Goal: Task Accomplishment & Management: Manage account settings

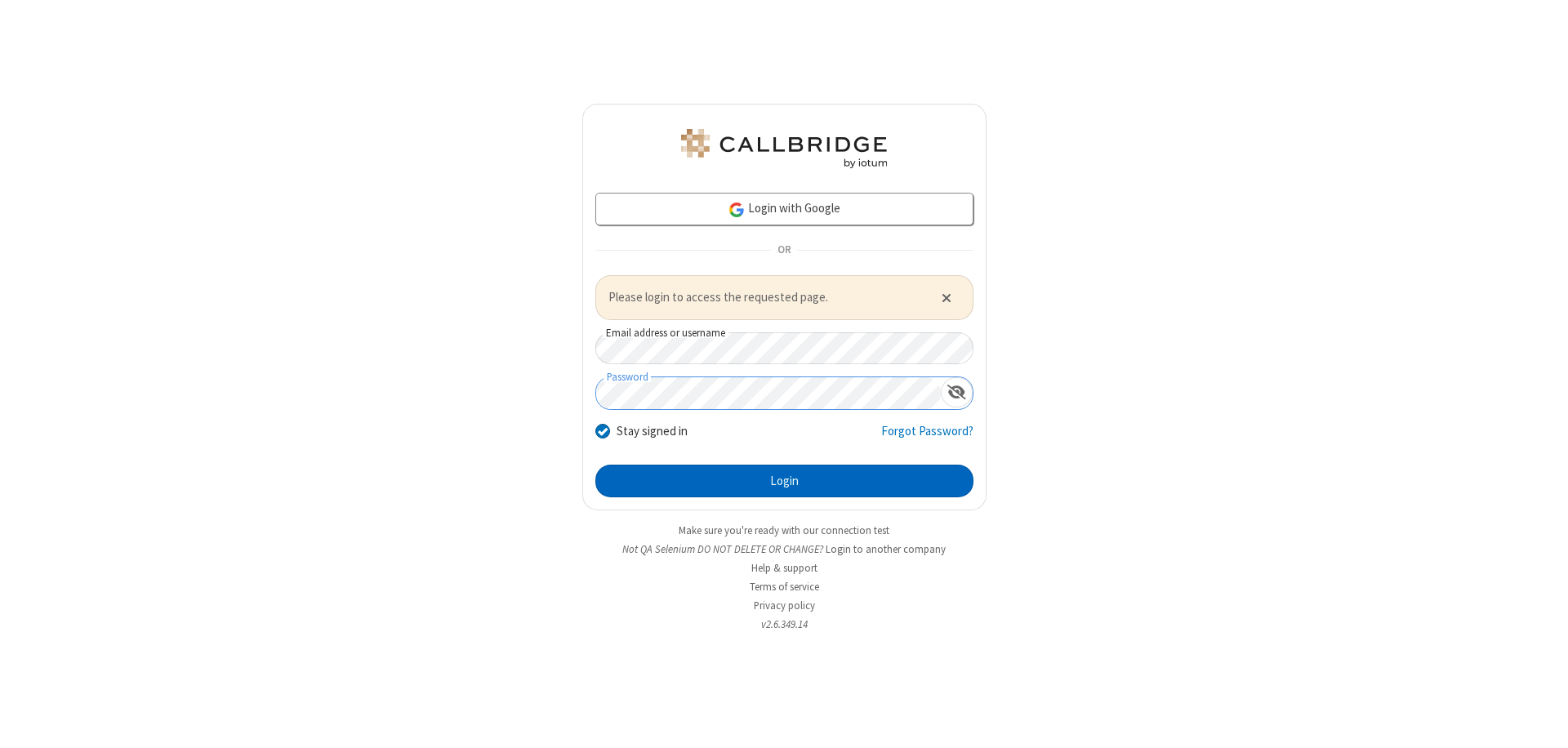
click at [784, 480] on button "Login" at bounding box center [784, 480] width 378 height 32
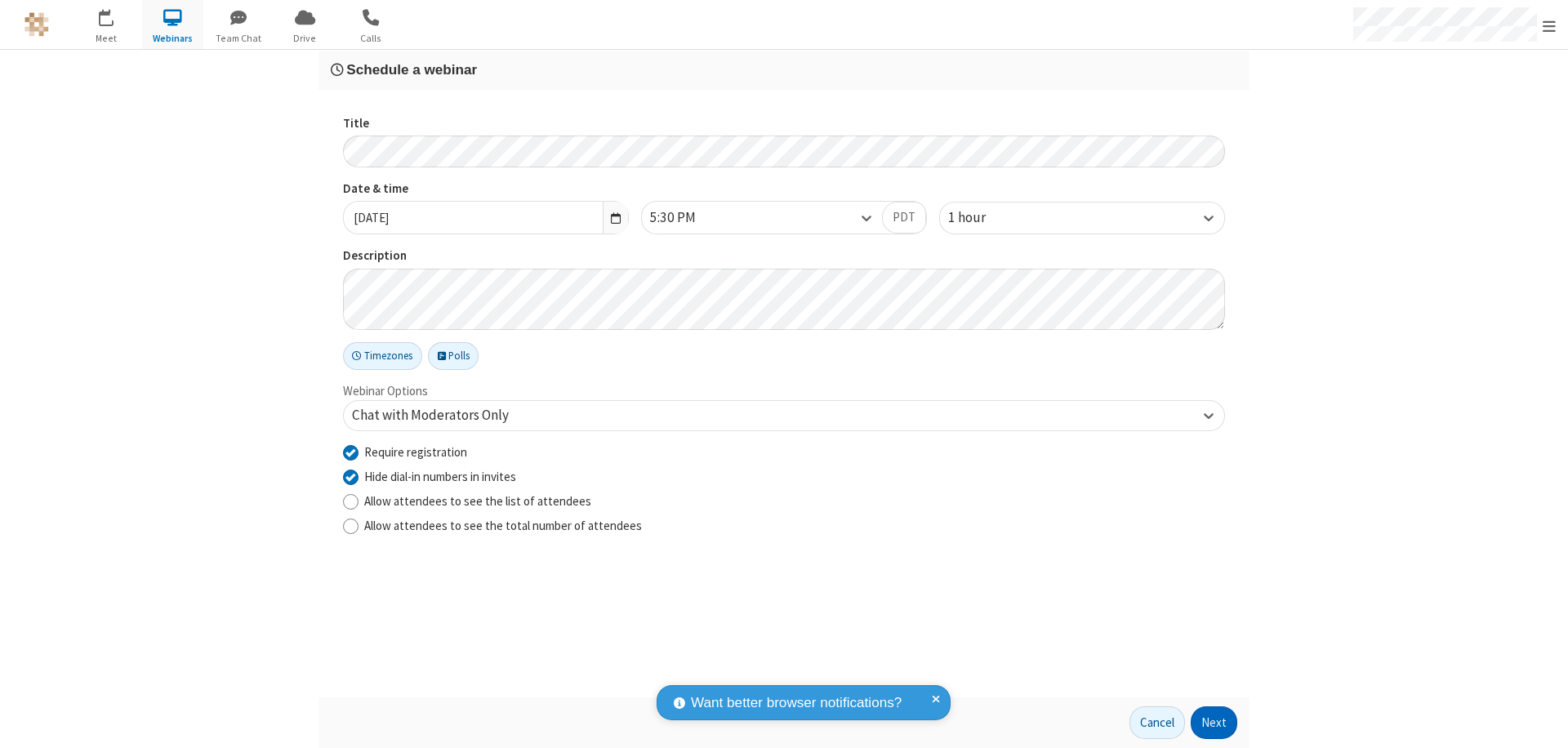
click at [350, 451] on input "Require registration" at bounding box center [351, 452] width 16 height 18
checkbox input "false"
click at [1214, 723] on button "Next" at bounding box center [1213, 723] width 47 height 32
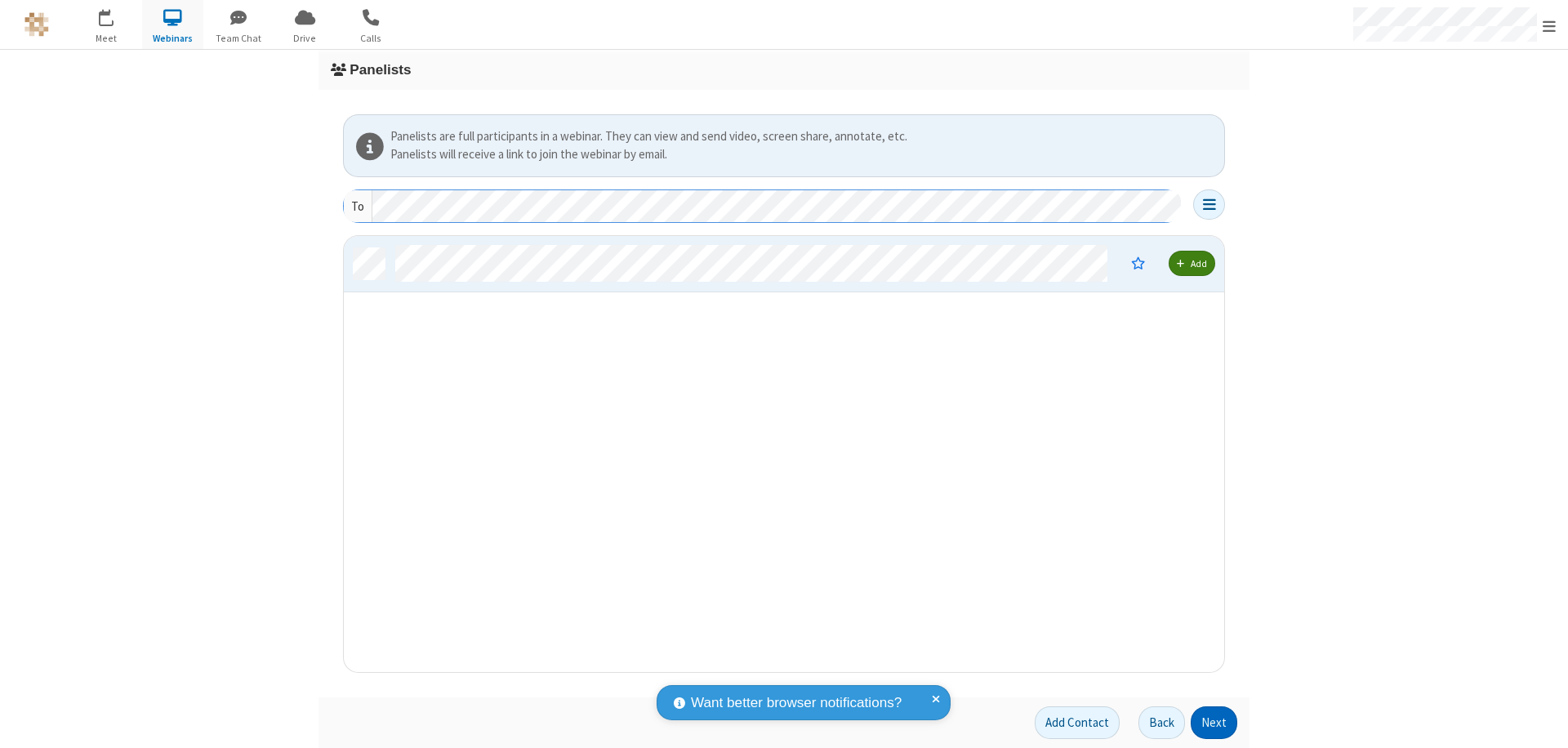
click at [1214, 723] on button "Next" at bounding box center [1213, 723] width 47 height 32
